Goal: Transaction & Acquisition: Purchase product/service

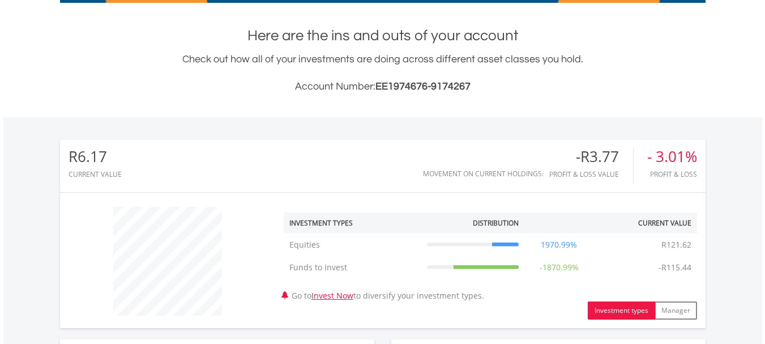
scroll to position [230, 0]
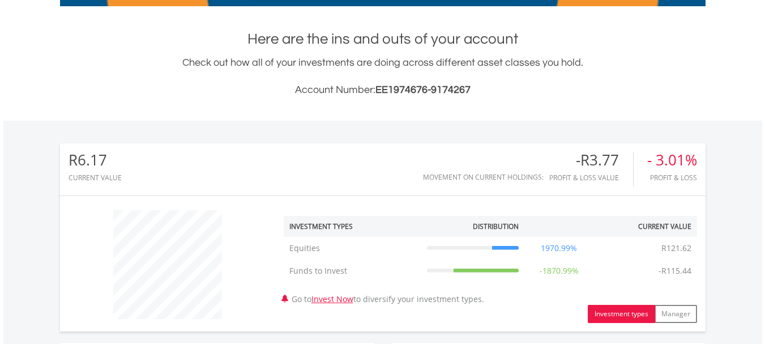
drag, startPoint x: 773, startPoint y: 269, endPoint x: 773, endPoint y: 139, distance: 129.7
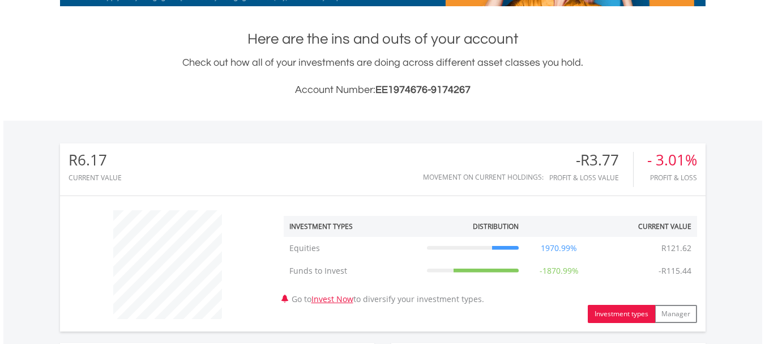
click at [765, 139] on html "My Investments Invest Now New Listings Sell My Recurring Investments Pending Or…" at bounding box center [382, 254] width 765 height 968
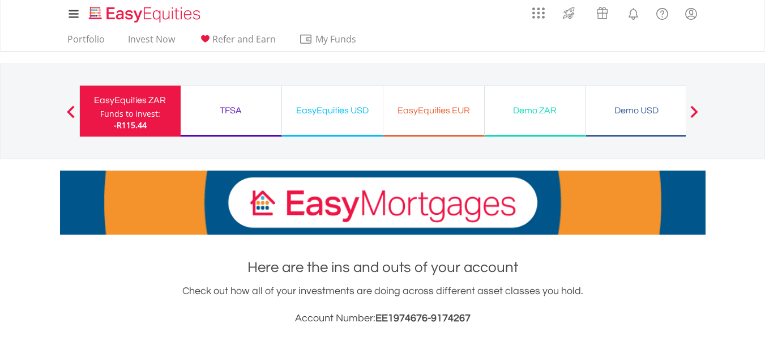
scroll to position [0, 0]
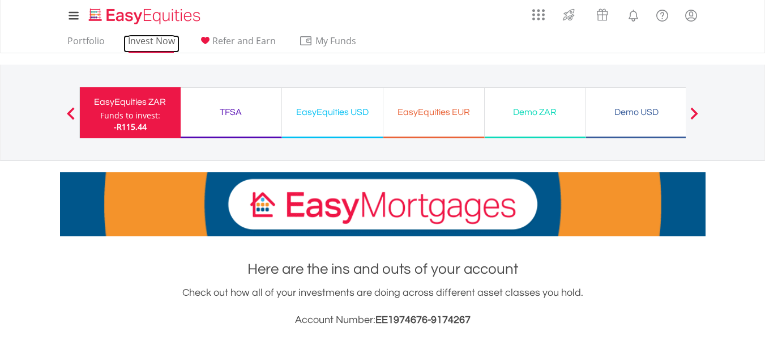
click at [163, 41] on link "Invest Now" at bounding box center [152, 44] width 56 height 18
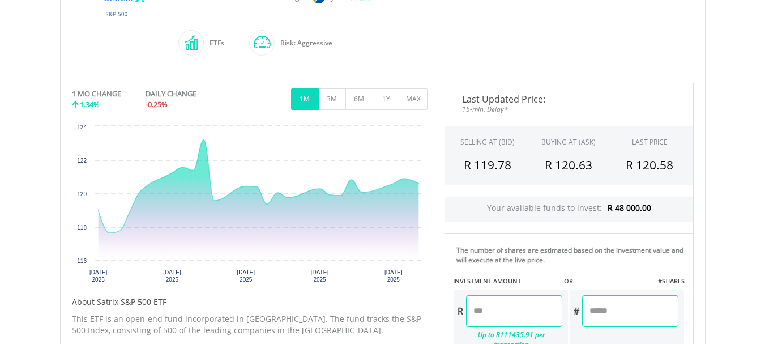
scroll to position [289, 0]
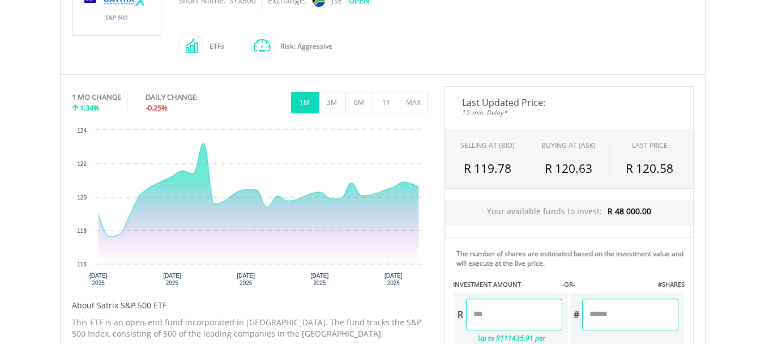
click at [765, 156] on html "My Investments Invest Now New Listings Sell My Recurring Investments Pending Or…" at bounding box center [382, 166] width 765 height 911
click at [339, 107] on button "3M" at bounding box center [332, 103] width 28 height 22
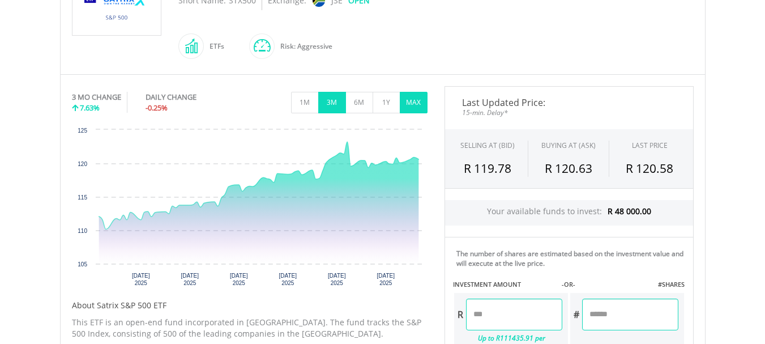
click at [418, 104] on button "MAX" at bounding box center [414, 103] width 28 height 22
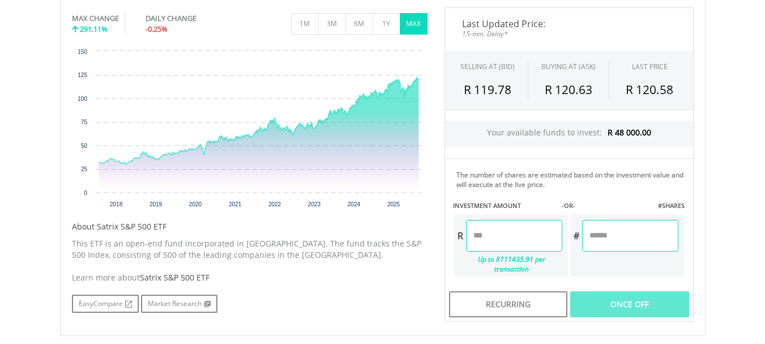
scroll to position [369, 0]
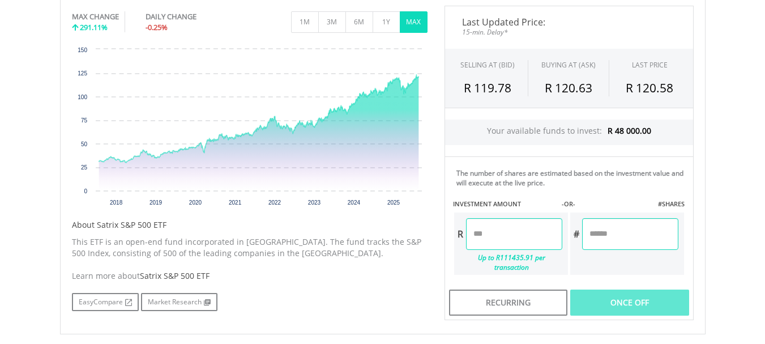
click at [493, 230] on input "number" at bounding box center [514, 234] width 96 height 32
click at [487, 237] on input "number" at bounding box center [514, 234] width 96 height 32
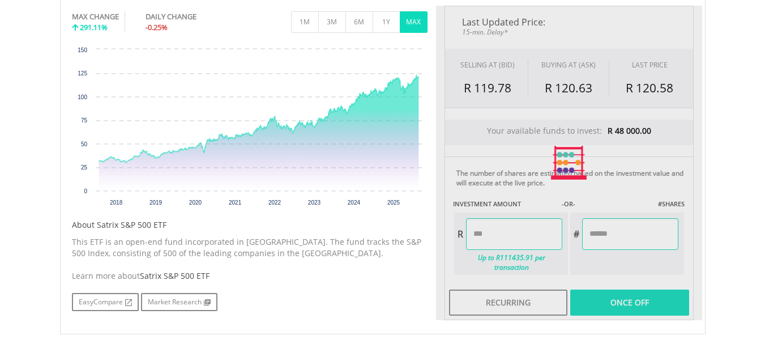
type input "*******"
type input "******"
click at [621, 304] on div "Last Updated Price: 15-min. Delay* SELLING AT (BID) BUYING AT (ASK) LAST PRICE …" at bounding box center [569, 163] width 266 height 314
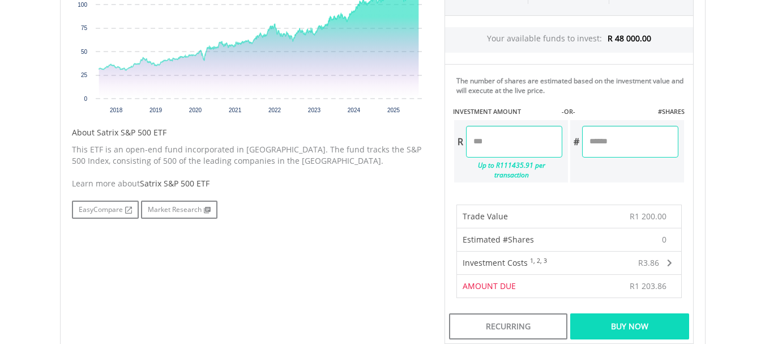
scroll to position [533, 0]
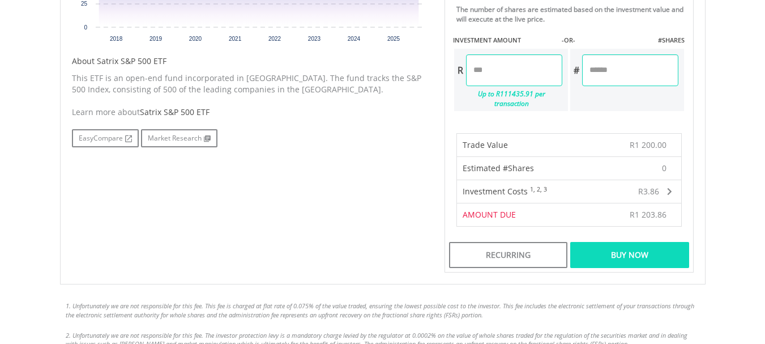
click at [638, 242] on div "Buy Now" at bounding box center [630, 255] width 118 height 26
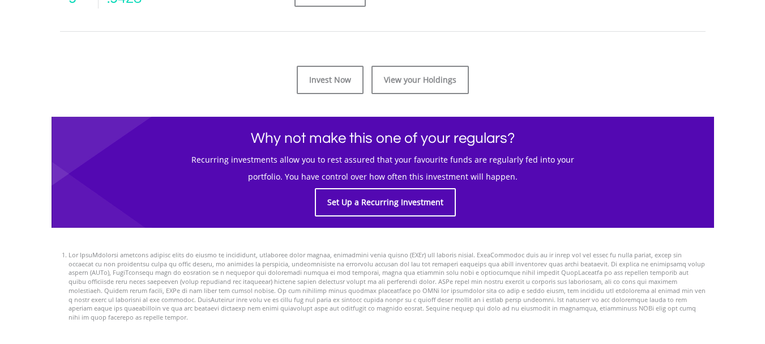
scroll to position [596, 0]
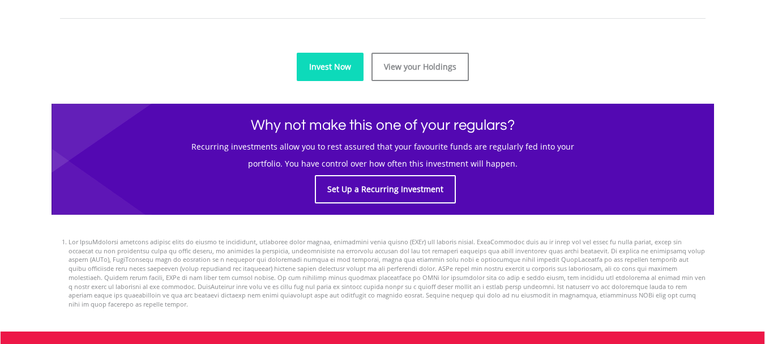
click at [350, 66] on link "Invest Now" at bounding box center [330, 67] width 67 height 28
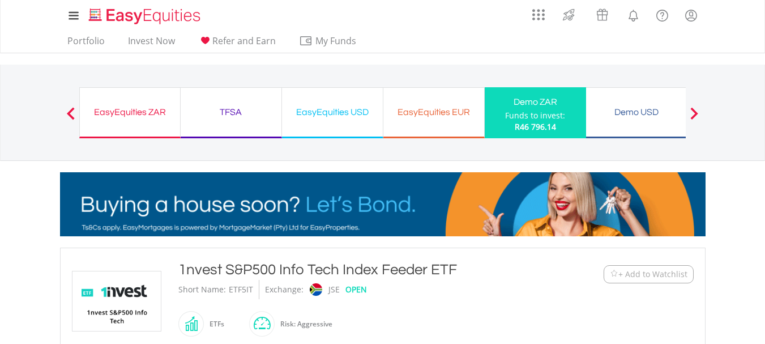
scroll to position [285, 0]
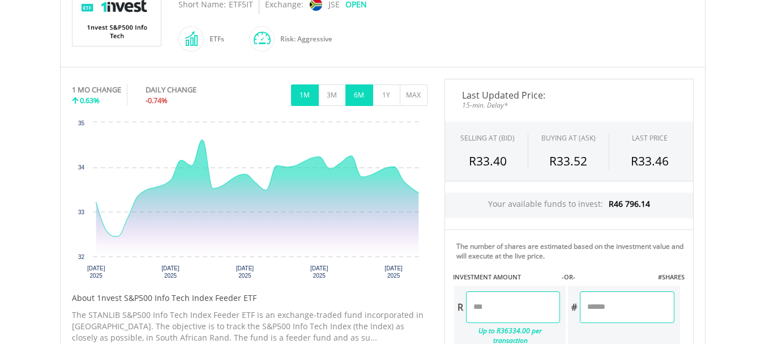
click at [350, 100] on button "6M" at bounding box center [360, 95] width 28 height 22
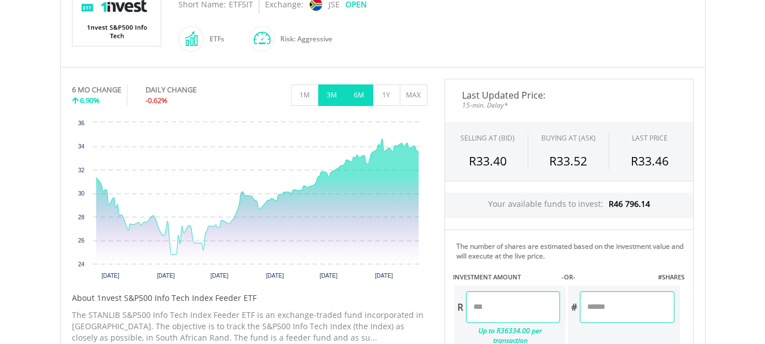
click at [332, 98] on button "3M" at bounding box center [332, 95] width 28 height 22
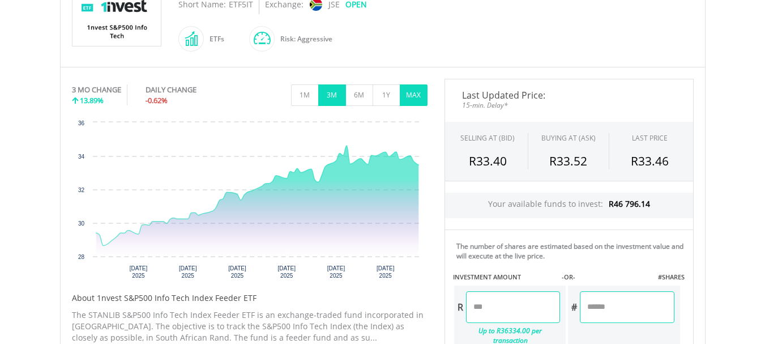
click at [410, 101] on button "MAX" at bounding box center [414, 95] width 28 height 22
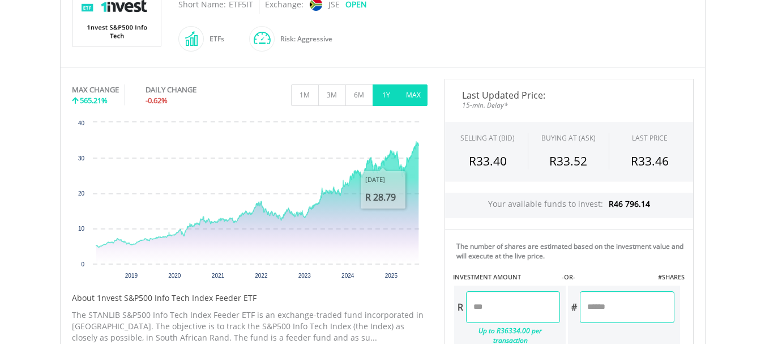
click at [382, 95] on button "1Y" at bounding box center [387, 95] width 28 height 22
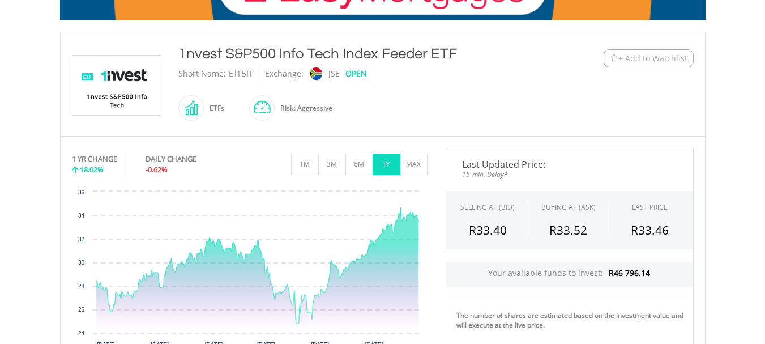
scroll to position [211, 0]
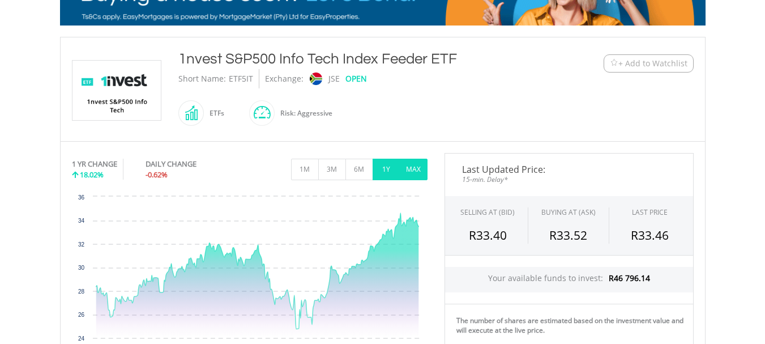
click at [412, 163] on button "MAX" at bounding box center [414, 170] width 28 height 22
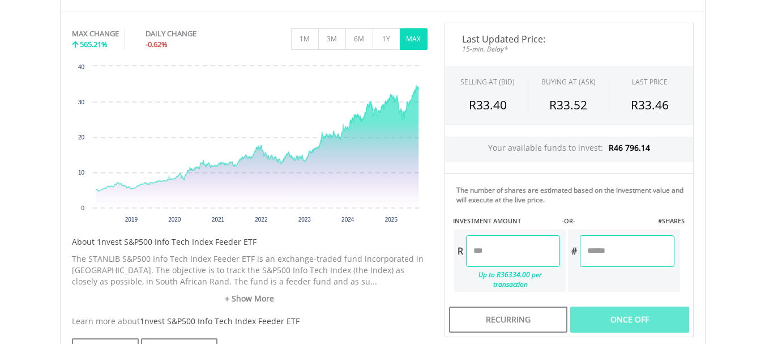
scroll to position [344, 0]
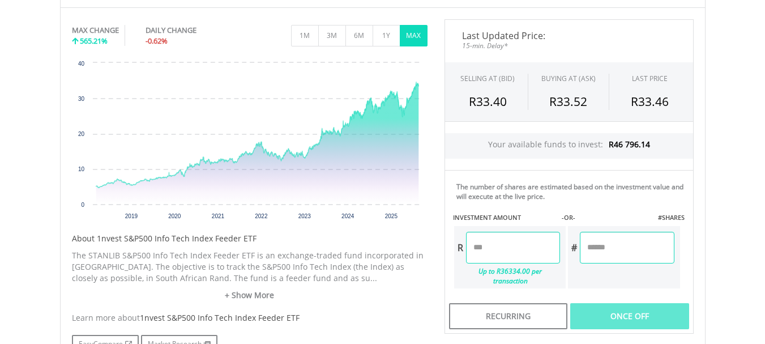
click at [513, 230] on div "R Up to R36334.00 per transaction" at bounding box center [510, 257] width 114 height 65
click at [498, 251] on input "number" at bounding box center [513, 248] width 94 height 32
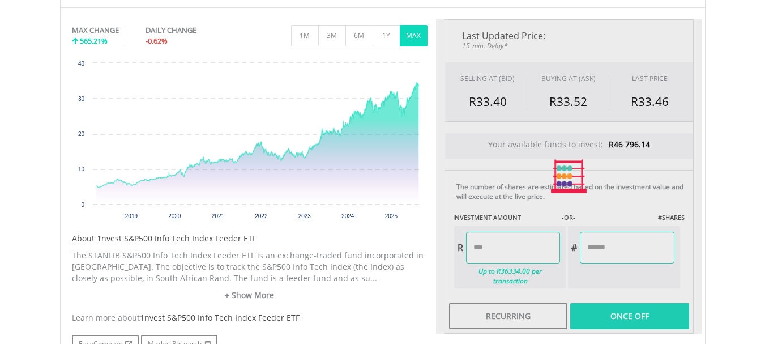
click at [618, 307] on div "Last Updated Price: 15-min. Delay* SELLING AT (BID) BUYING AT (ASK) LAST PRICE …" at bounding box center [569, 176] width 266 height 314
type input "*******"
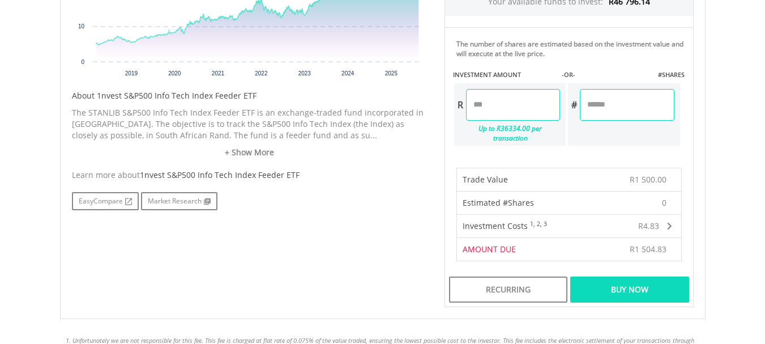
scroll to position [503, 0]
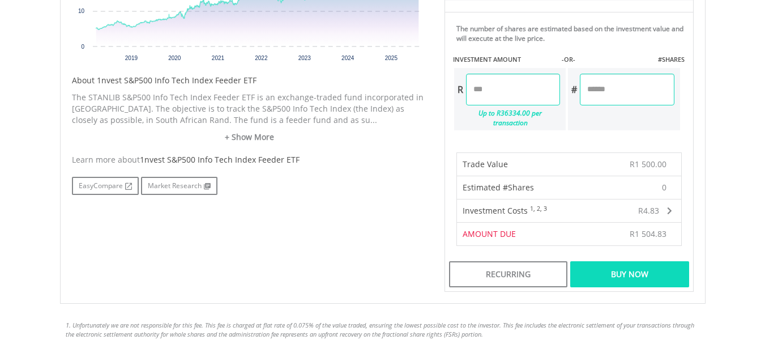
click at [641, 264] on div "Buy Now" at bounding box center [630, 274] width 118 height 26
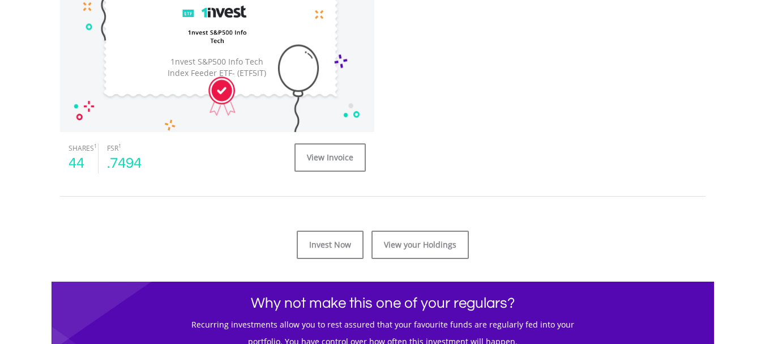
scroll to position [411, 0]
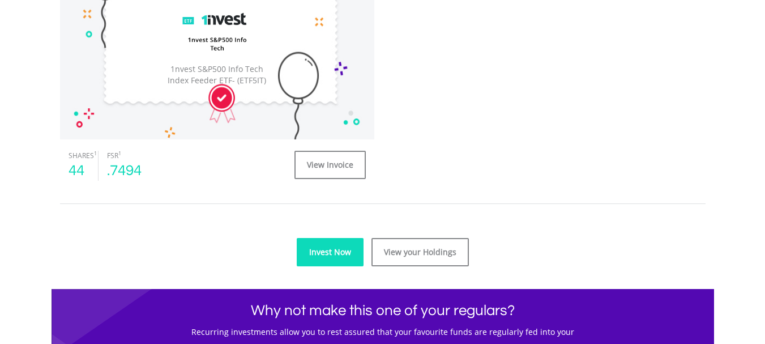
click at [349, 259] on link "Invest Now" at bounding box center [330, 252] width 67 height 28
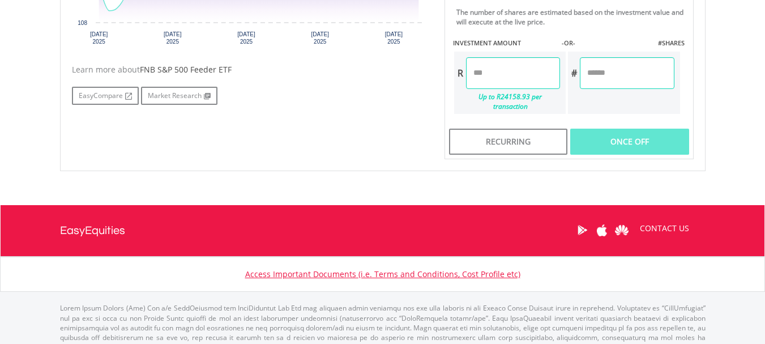
scroll to position [534, 0]
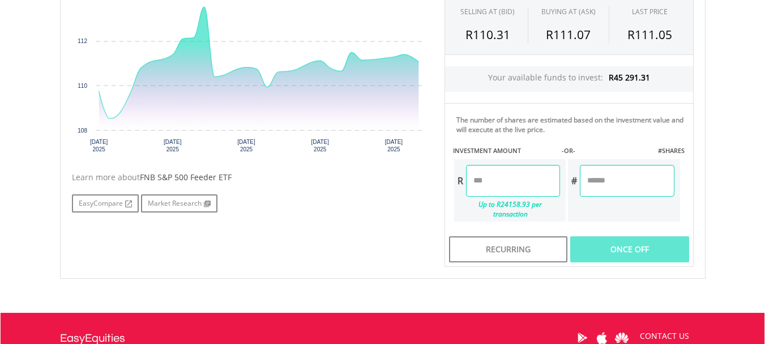
scroll to position [412, 0]
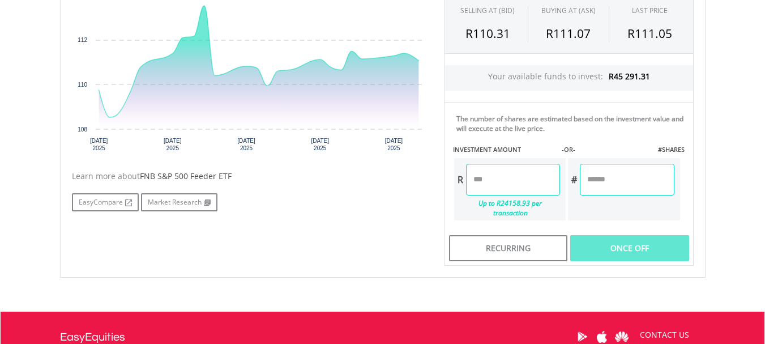
click at [527, 182] on input "number" at bounding box center [513, 180] width 94 height 32
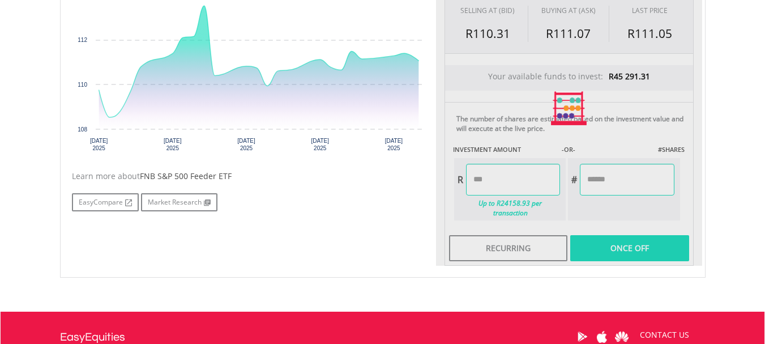
click at [624, 246] on div "Last Updated Price: 15-min. Delay* SELLING AT (BID) BUYING AT (ASK) LAST PRICE …" at bounding box center [569, 108] width 266 height 314
type input "*******"
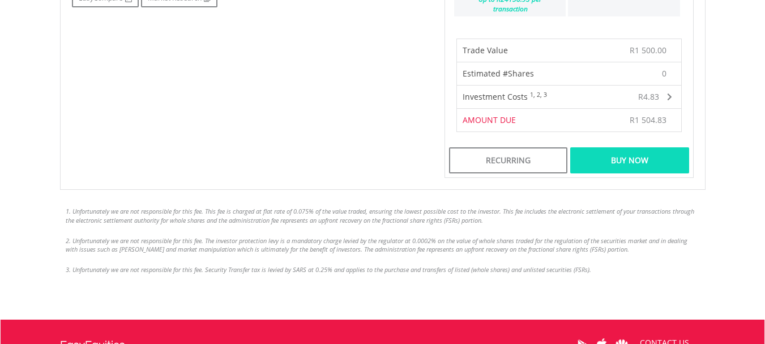
scroll to position [620, 0]
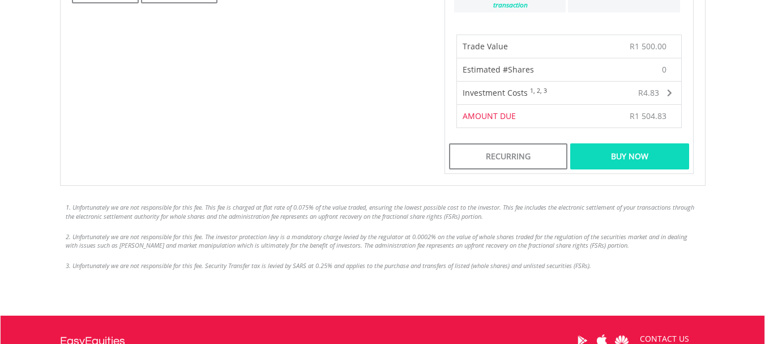
click at [610, 143] on div "Buy Now" at bounding box center [630, 156] width 118 height 26
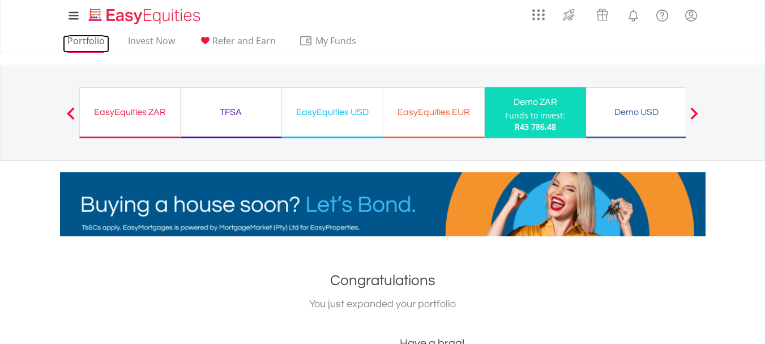
click at [84, 42] on link "Portfolio" at bounding box center [86, 44] width 46 height 18
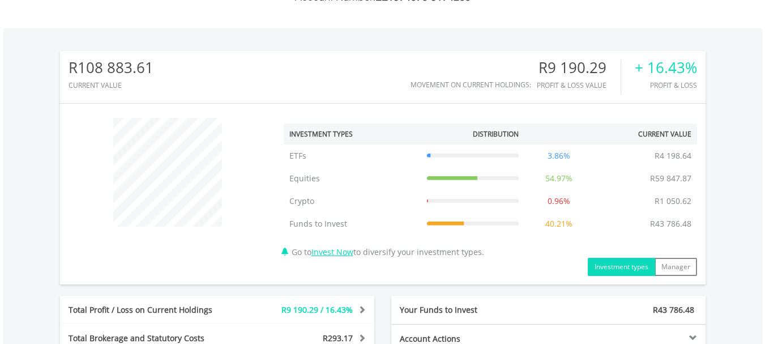
scroll to position [319, 0]
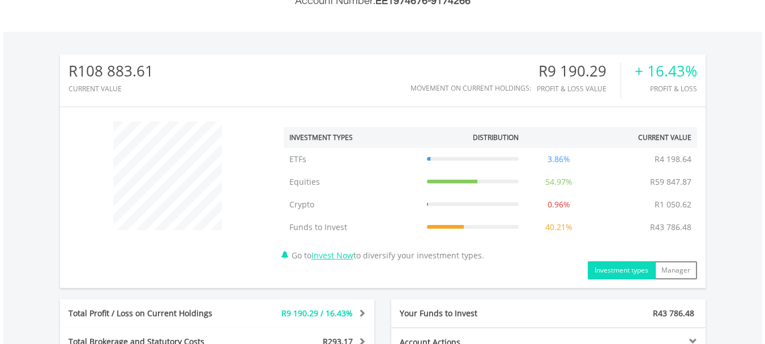
click at [765, 203] on html "My Investments Invest Now New Listings Sell My Recurring Investments Pending Or…" at bounding box center [382, 188] width 765 height 1014
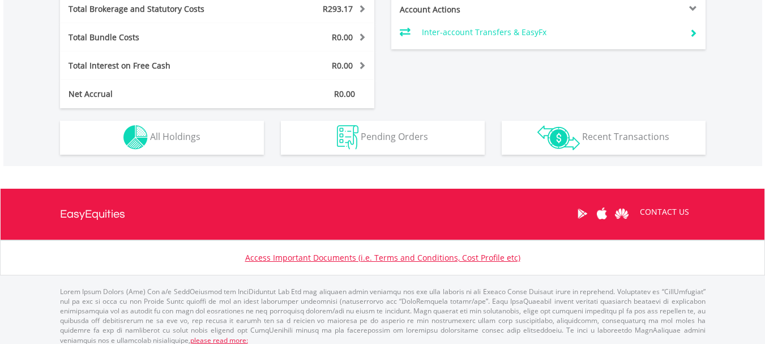
scroll to position [653, 0]
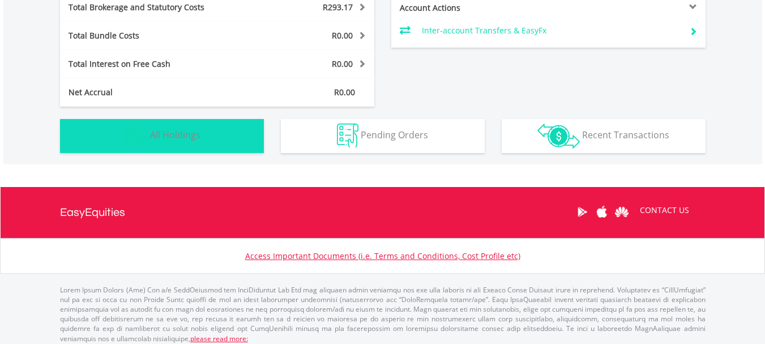
click at [203, 140] on button "Holdings All Holdings" at bounding box center [162, 136] width 204 height 34
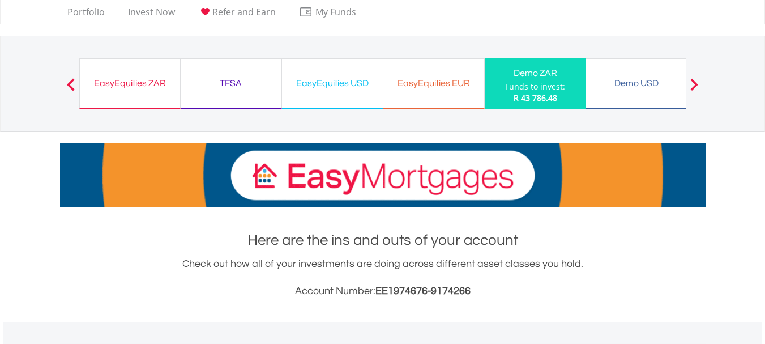
scroll to position [23, 0]
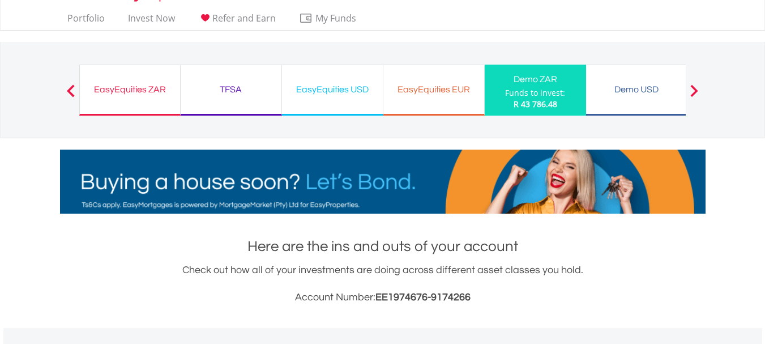
click at [144, 105] on div "EasyEquities ZAR Funds to invest: R 43 786.48" at bounding box center [129, 90] width 101 height 51
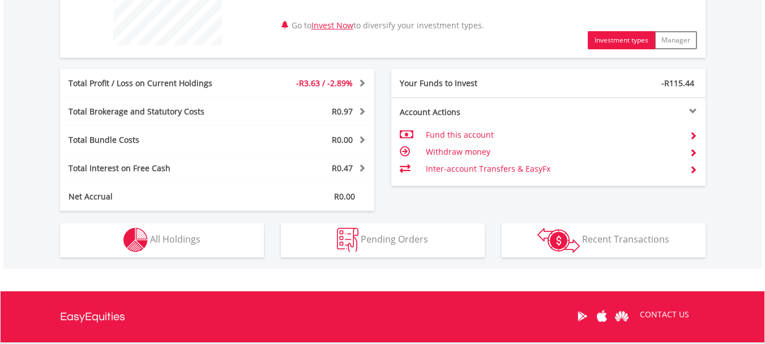
scroll to position [509, 0]
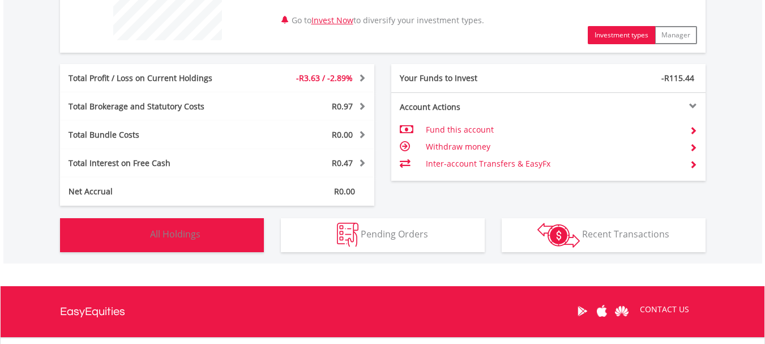
click at [134, 240] on img "button" at bounding box center [136, 235] width 24 height 24
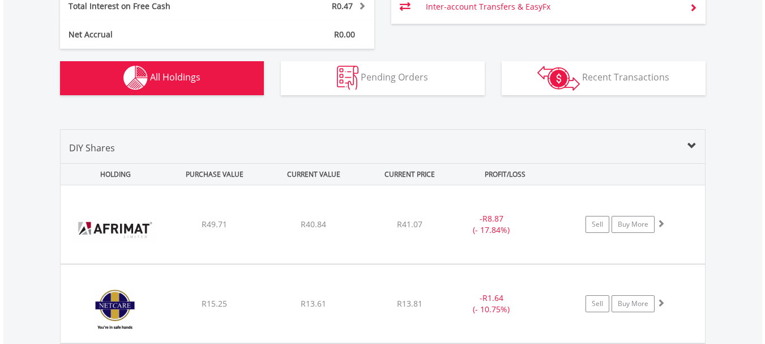
scroll to position [632, 0]
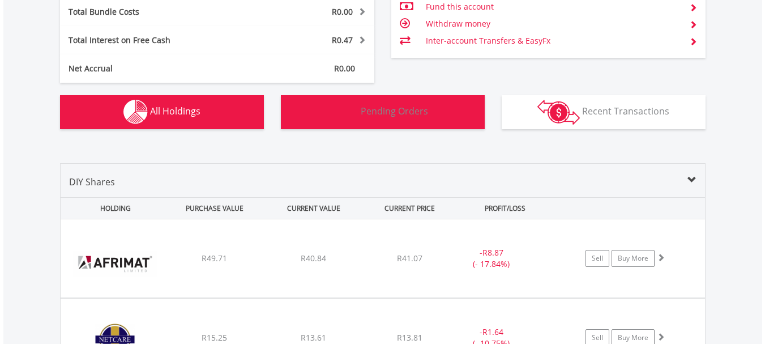
click at [442, 115] on button "Pending Orders Pending Orders" at bounding box center [383, 112] width 204 height 34
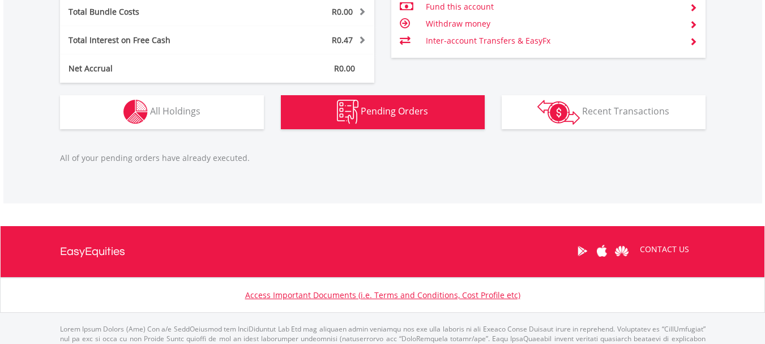
scroll to position [678, 0]
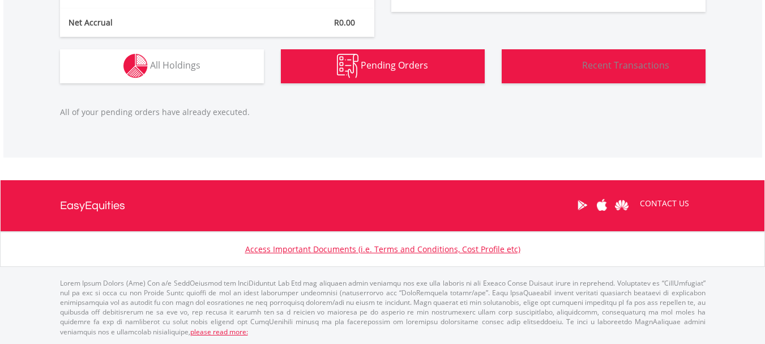
click at [575, 76] on img "button" at bounding box center [559, 66] width 42 height 25
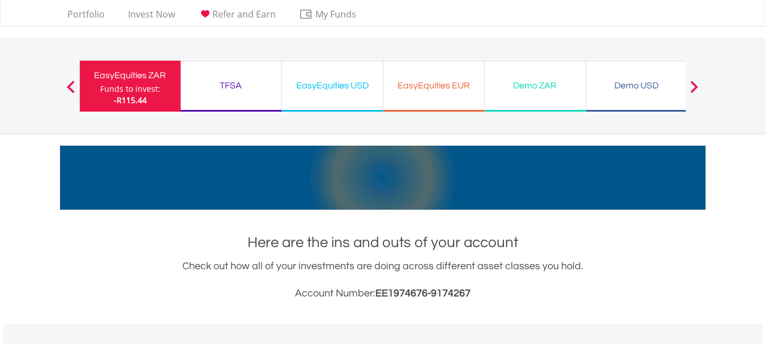
scroll to position [0, 0]
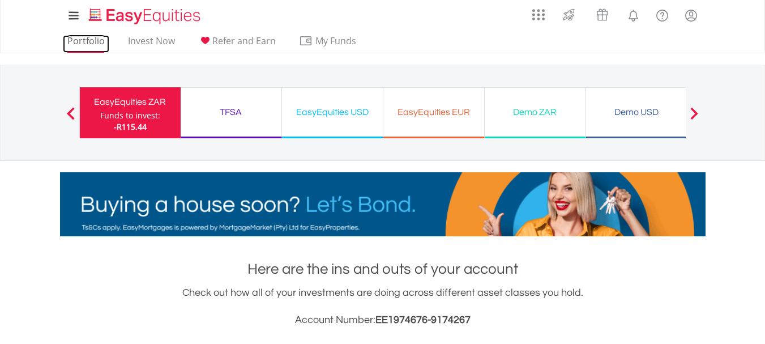
click at [93, 47] on link "Portfolio" at bounding box center [86, 44] width 46 height 18
